Goal: Use online tool/utility: Utilize a website feature to perform a specific function

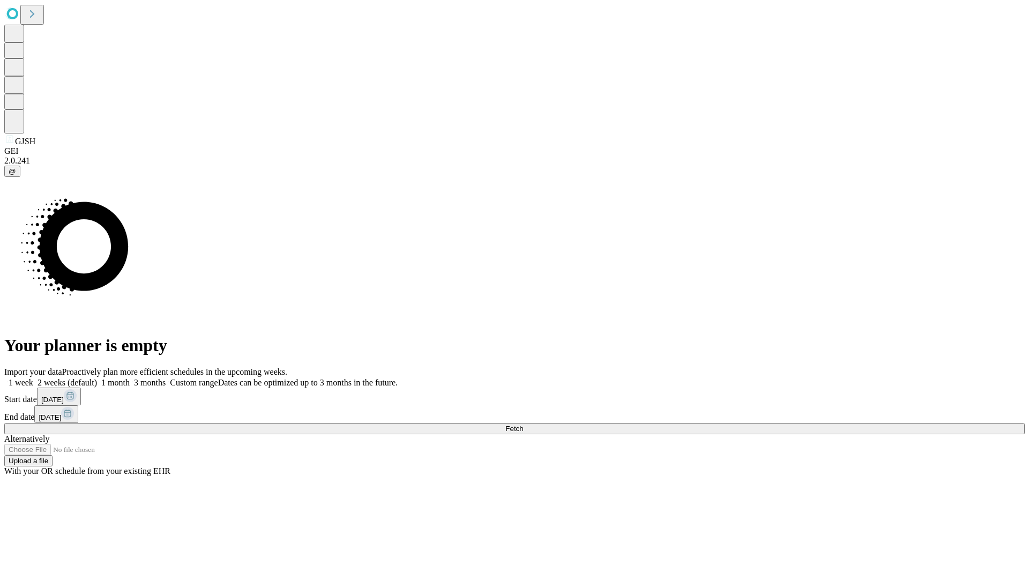
click at [523, 425] on span "Fetch" at bounding box center [514, 429] width 18 height 8
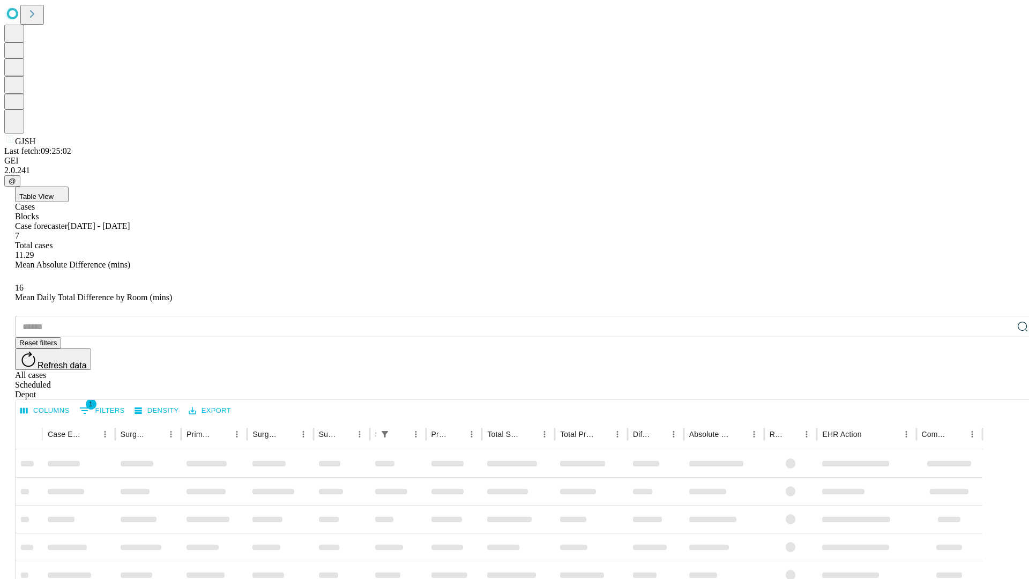
click at [54, 192] on span "Table View" at bounding box center [36, 196] width 34 height 8
